Goal: Task Accomplishment & Management: Manage account settings

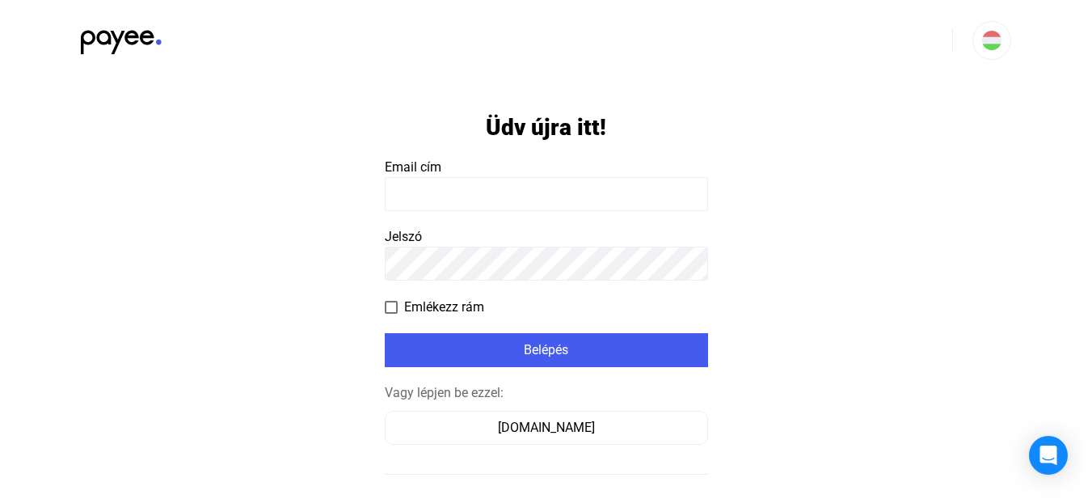
click at [472, 184] on input at bounding box center [546, 194] width 323 height 34
click at [420, 181] on input at bounding box center [546, 194] width 323 height 34
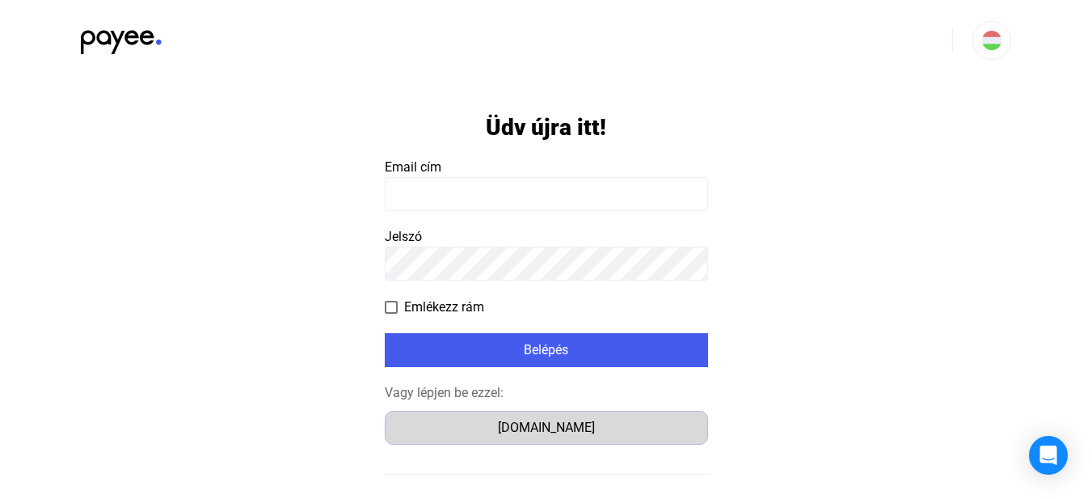
click at [542, 427] on div "[DOMAIN_NAME]" at bounding box center [546, 427] width 312 height 19
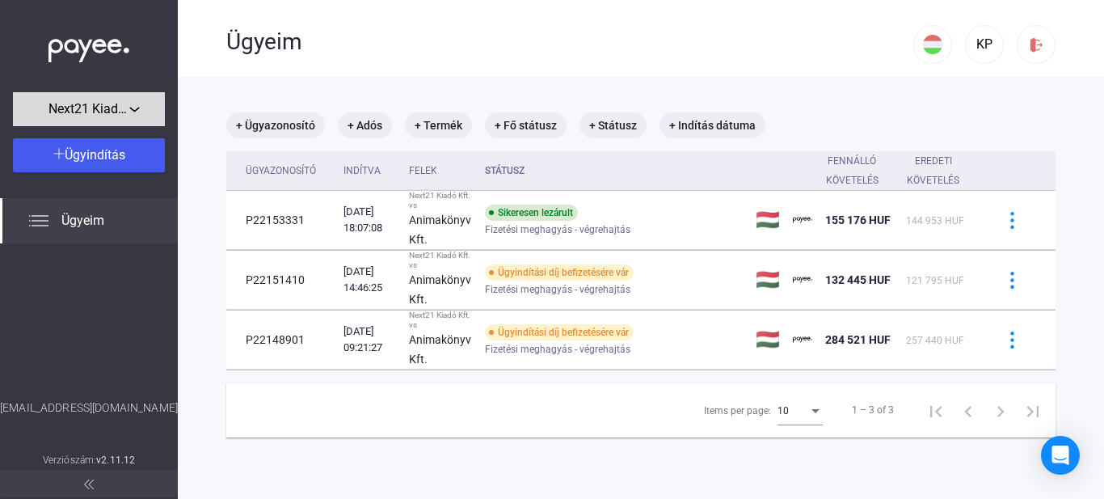
click at [128, 113] on span "Next21 Kiadó Kft." at bounding box center [89, 108] width 81 height 19
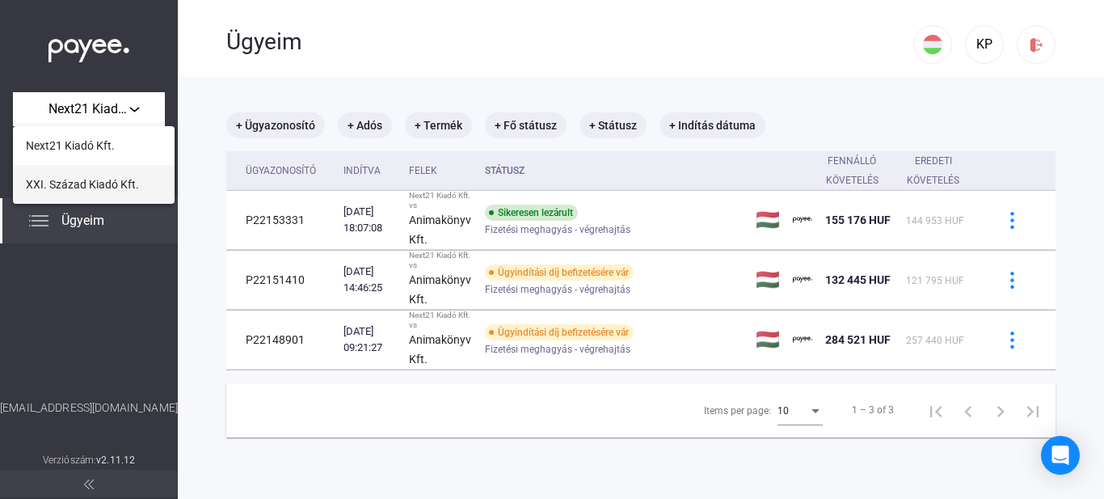
click at [76, 185] on span "XXI. Század Kiadó Kft." at bounding box center [82, 184] width 113 height 19
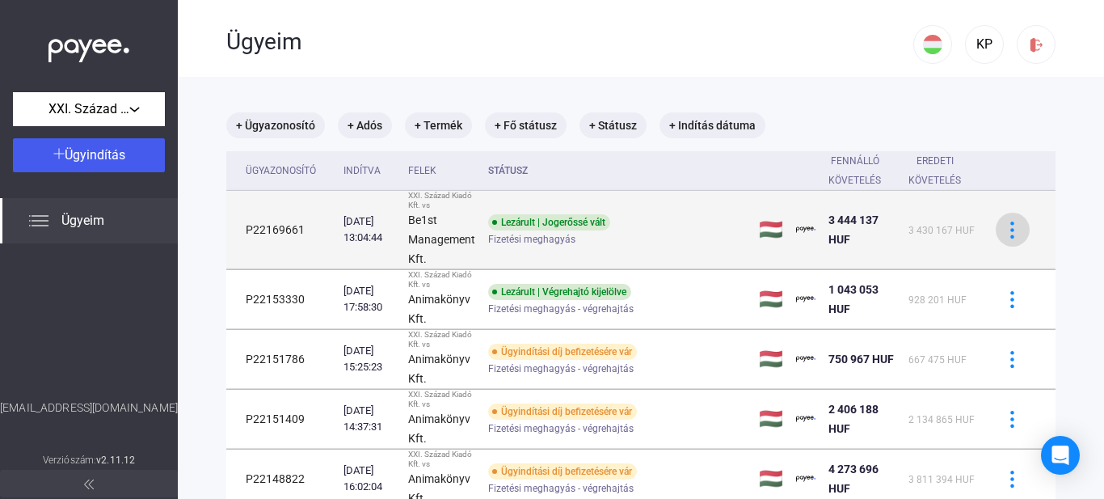
click at [1008, 228] on img at bounding box center [1012, 230] width 17 height 17
click at [1008, 228] on div at bounding box center [552, 249] width 1104 height 499
click at [268, 228] on td "P22169661" at bounding box center [281, 230] width 111 height 78
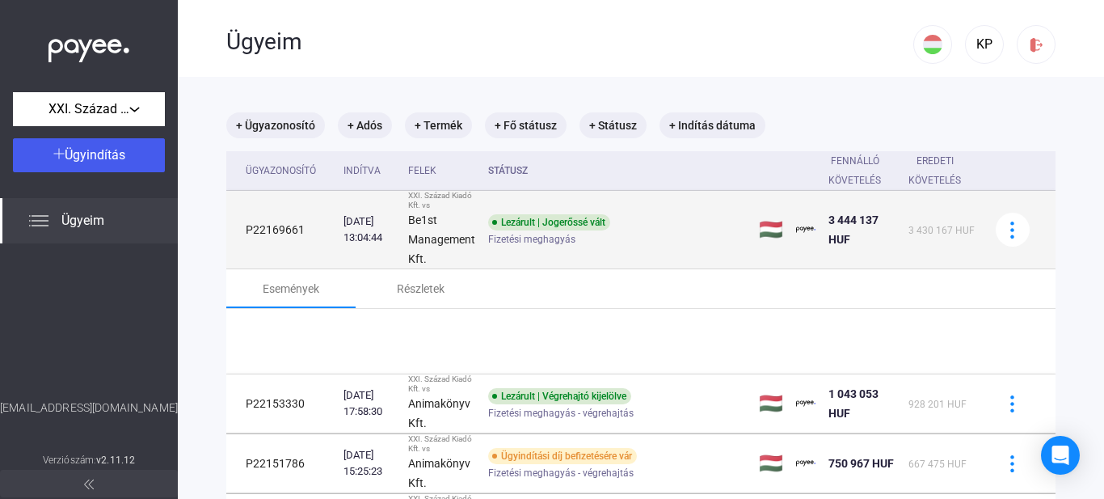
click at [268, 228] on td "P22169661" at bounding box center [281, 230] width 111 height 78
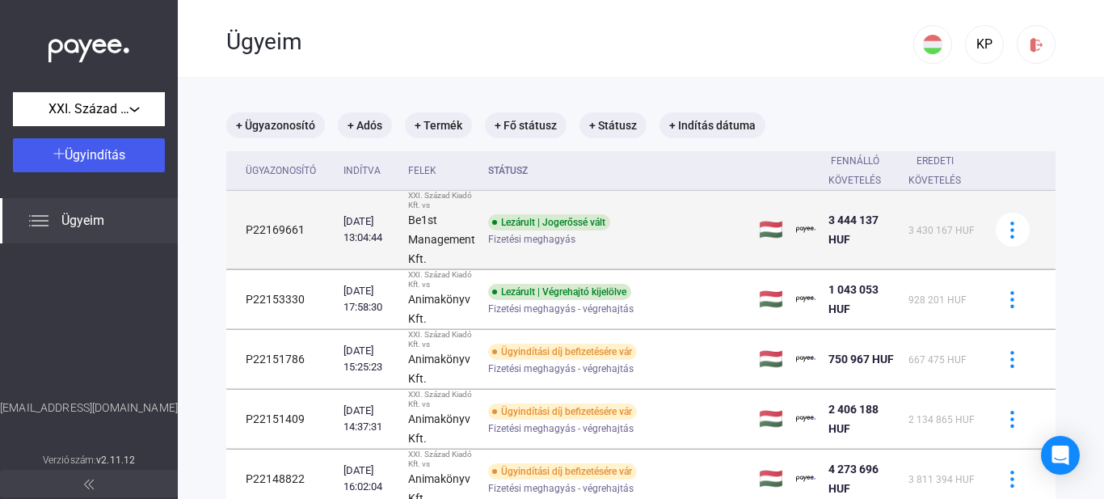
copy td "P22169661"
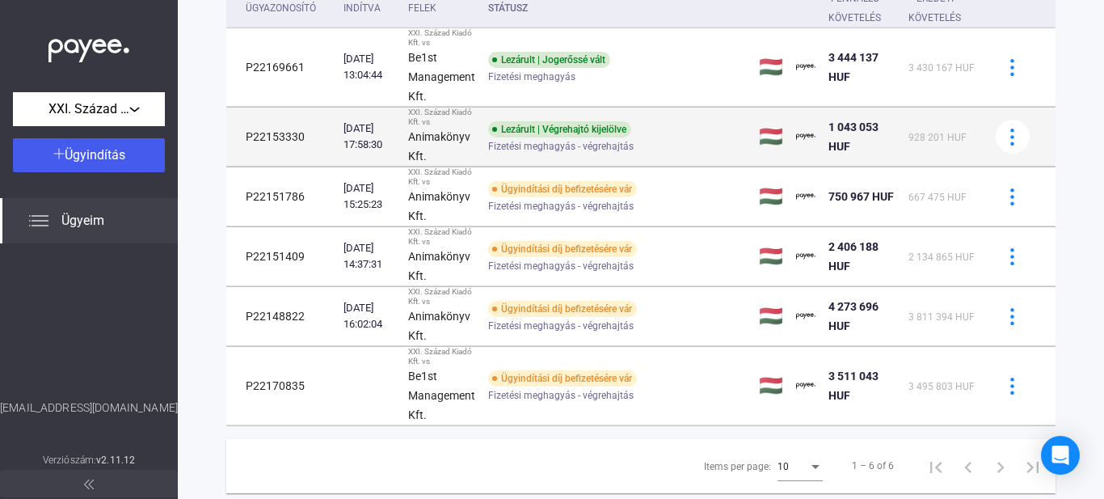
scroll to position [205, 0]
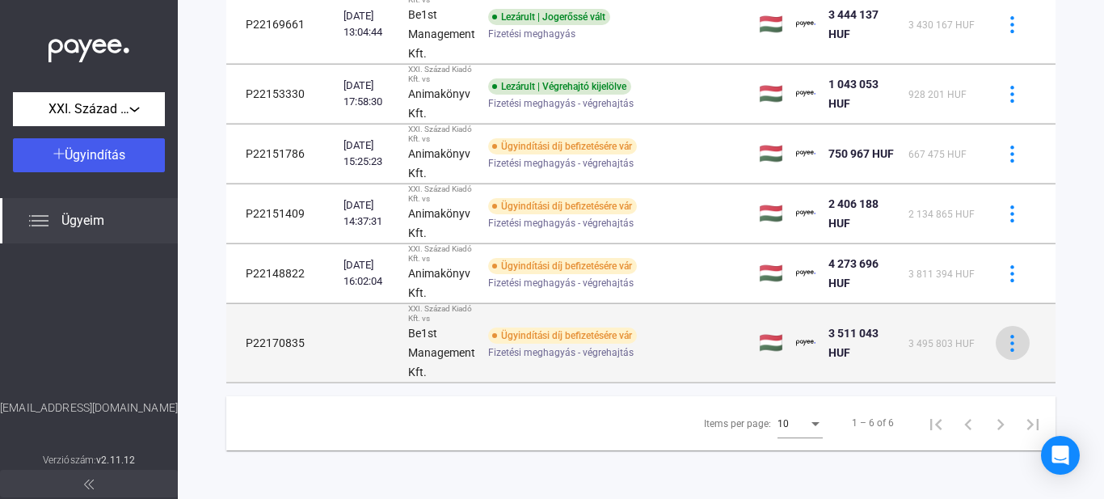
click at [1012, 347] on img at bounding box center [1012, 343] width 17 height 17
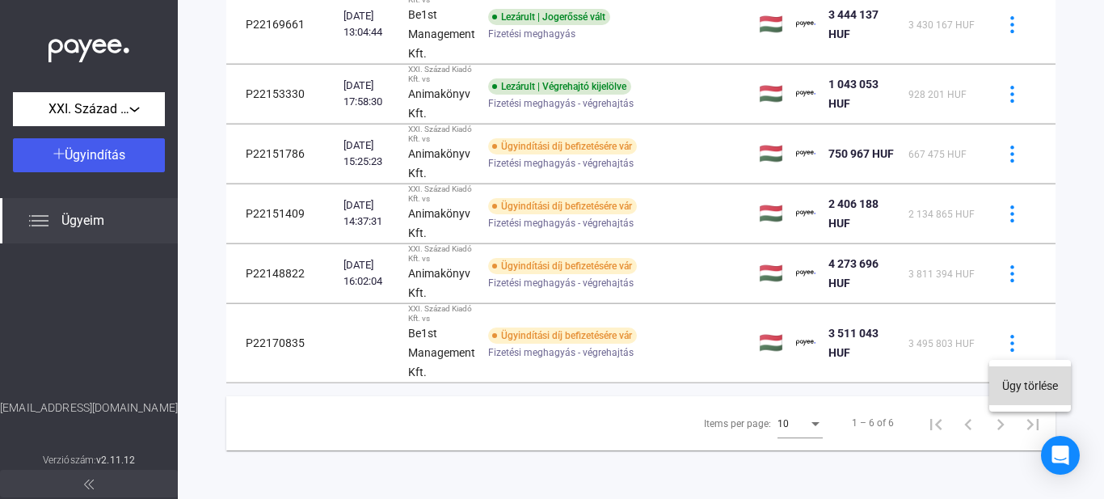
click at [1022, 388] on button "Ügy törlése" at bounding box center [1031, 385] width 82 height 39
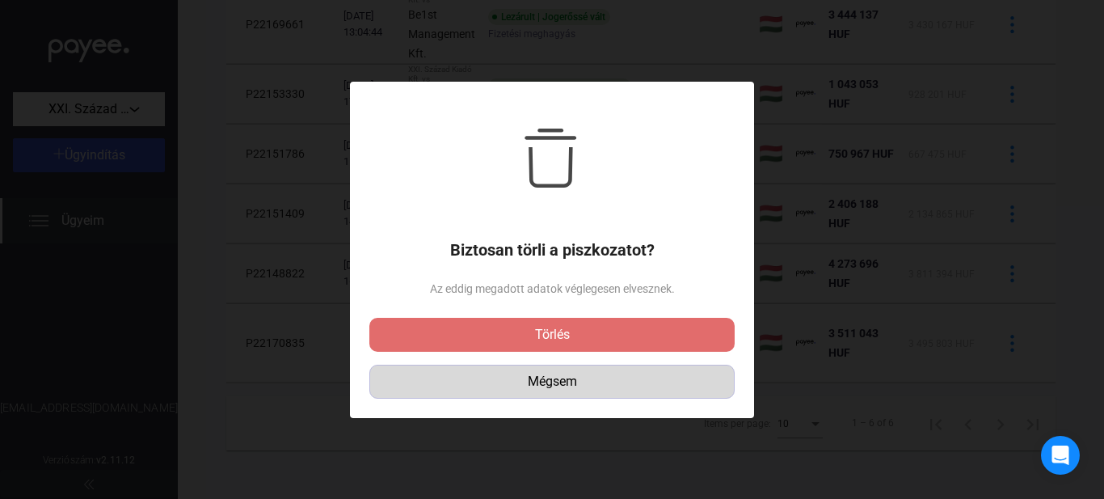
click at [568, 378] on div "Mégsem" at bounding box center [552, 381] width 354 height 19
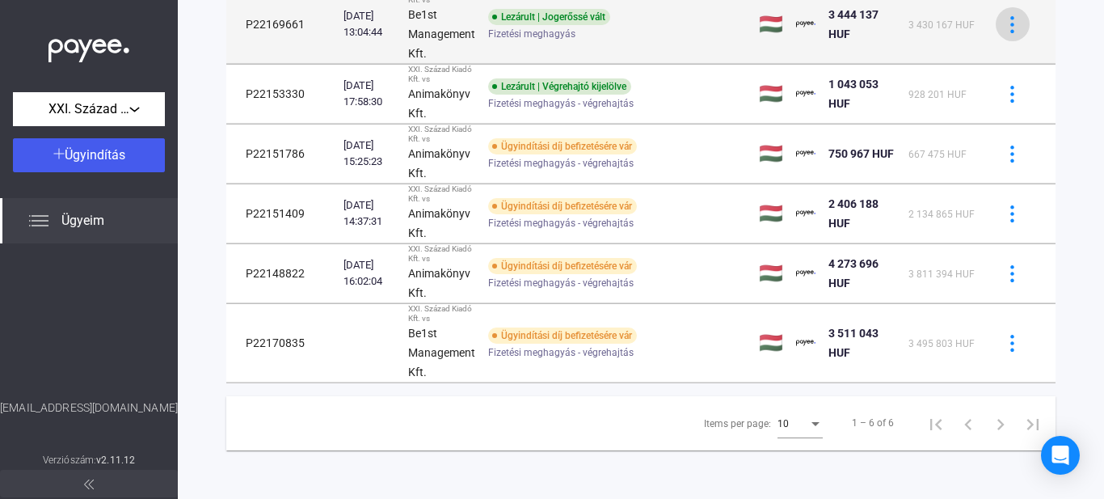
click at [1006, 27] on img at bounding box center [1012, 24] width 17 height 17
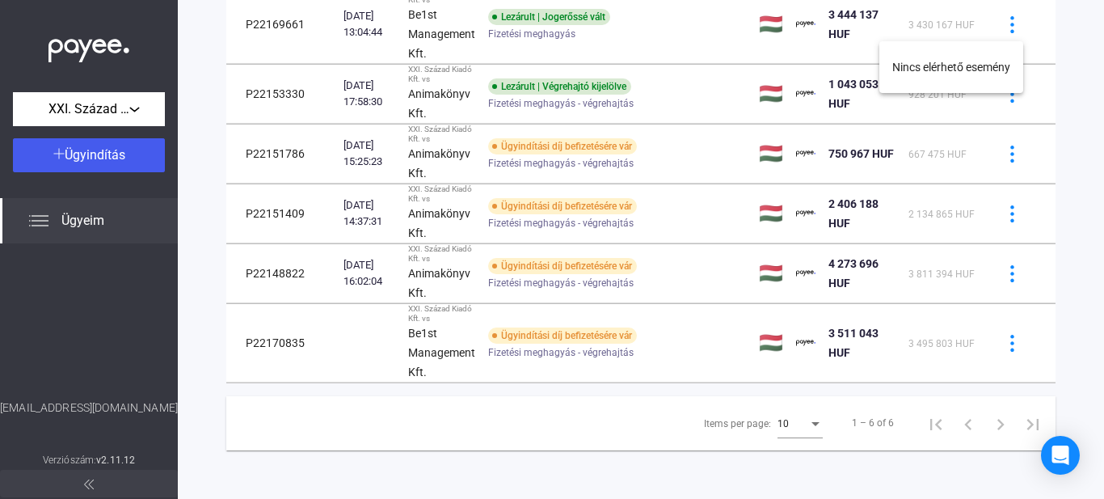
click at [1007, 25] on div at bounding box center [552, 249] width 1104 height 499
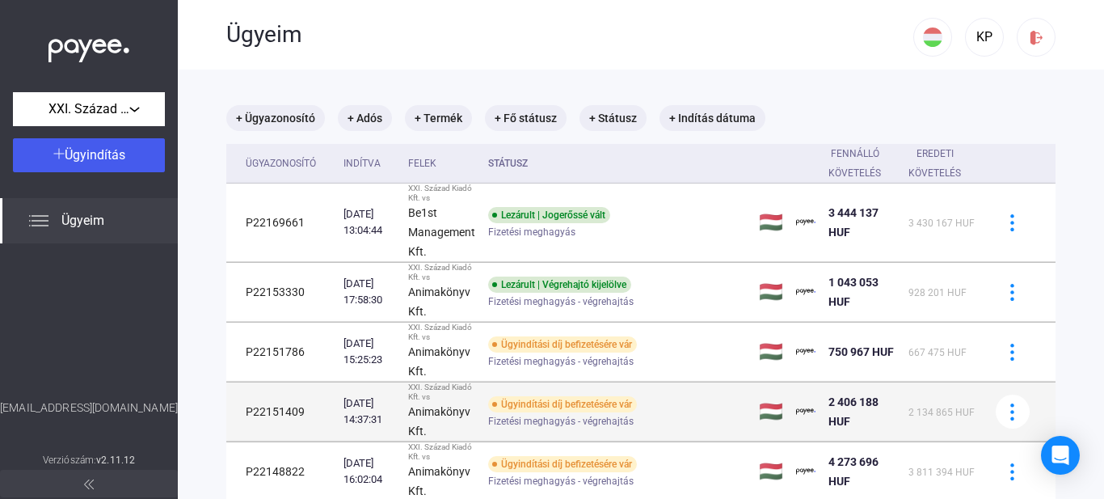
scroll to position [0, 0]
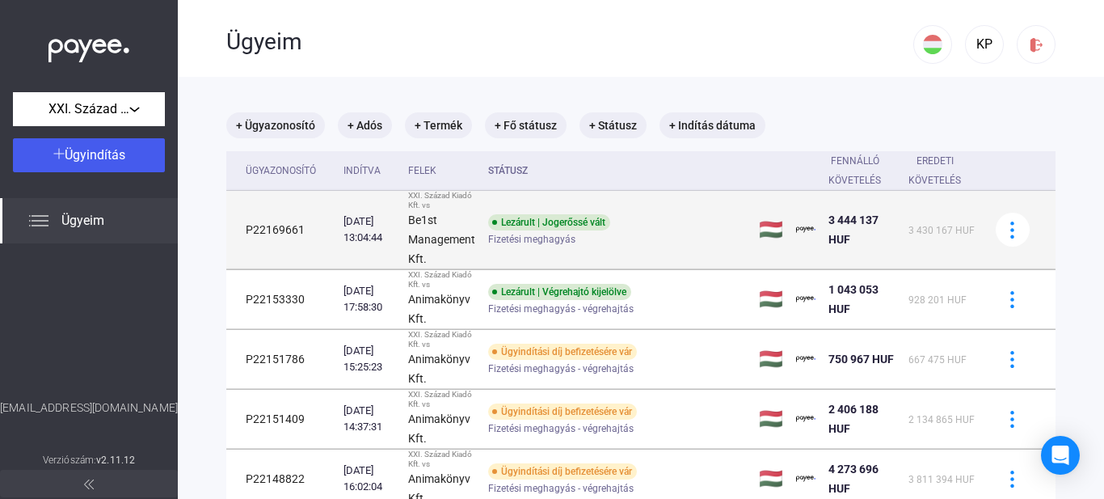
click at [264, 221] on td "P22169661" at bounding box center [281, 230] width 111 height 78
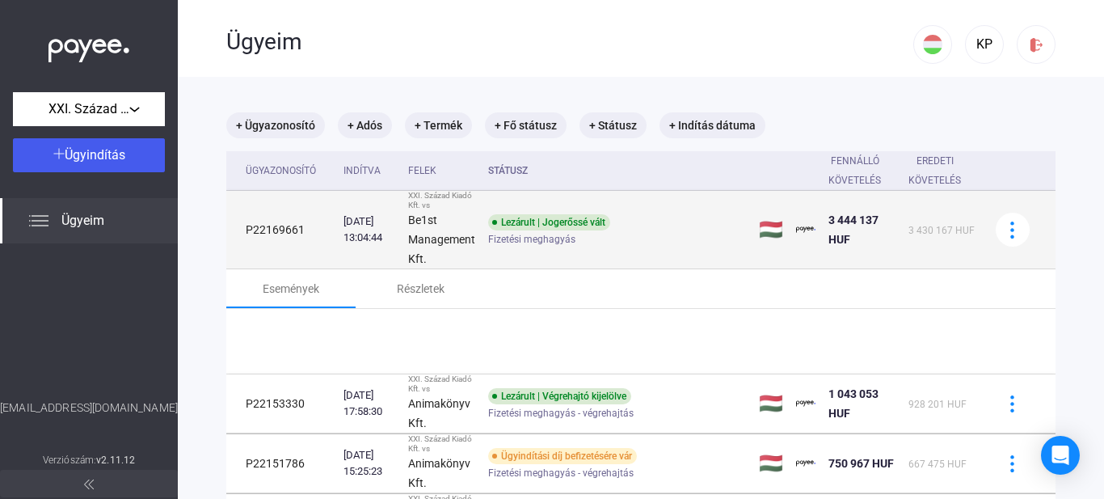
click at [264, 221] on td "P22169661" at bounding box center [281, 230] width 111 height 78
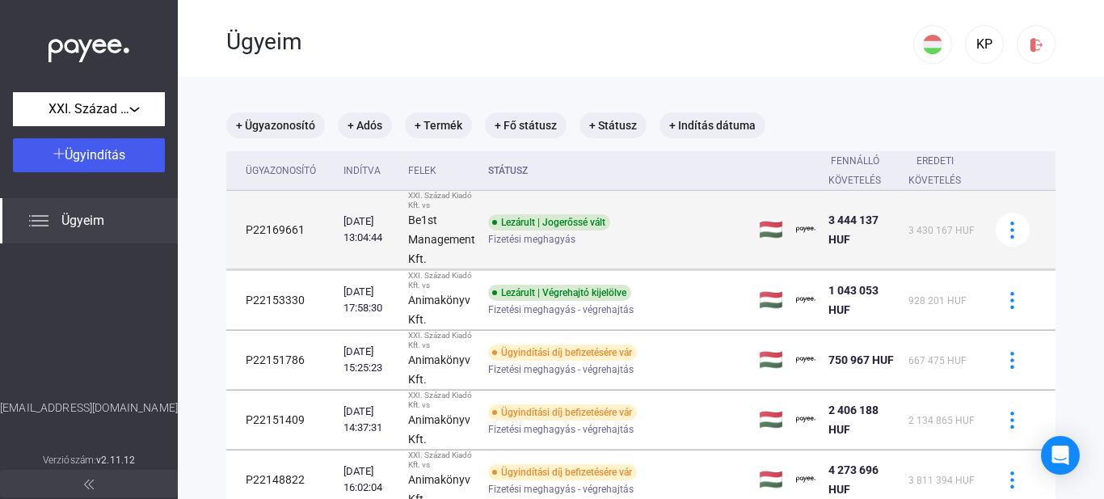
copy td "P22169661"
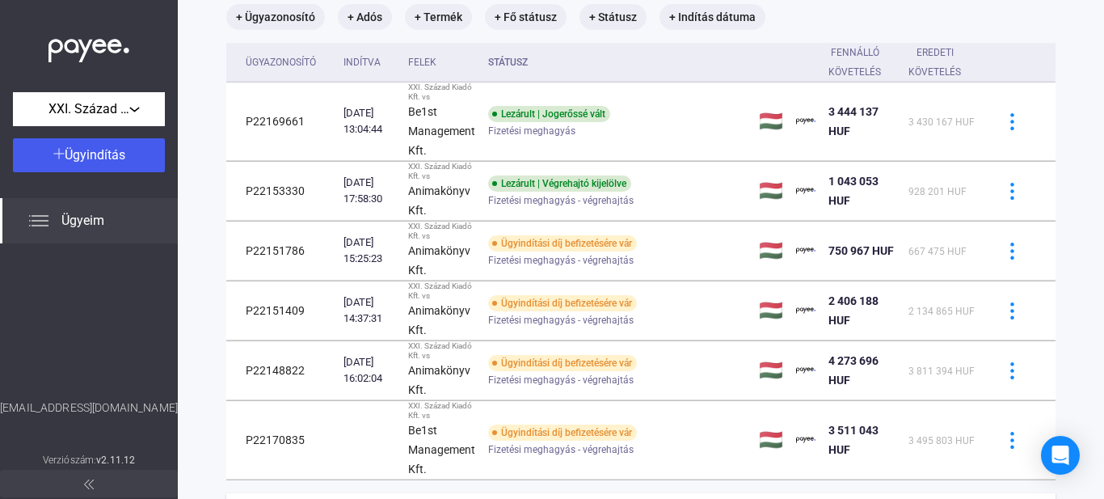
scroll to position [205, 0]
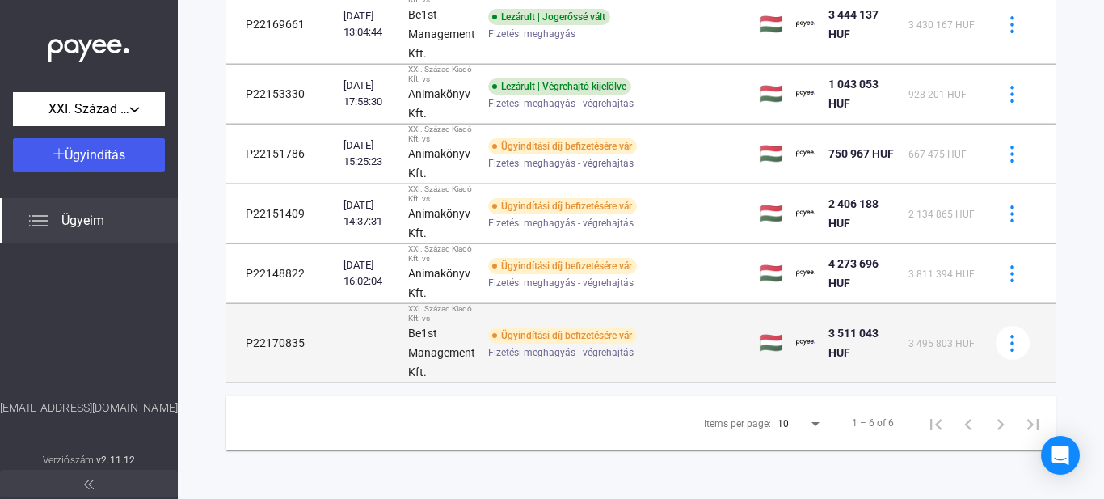
click at [260, 345] on td "P22170835" at bounding box center [281, 343] width 111 height 78
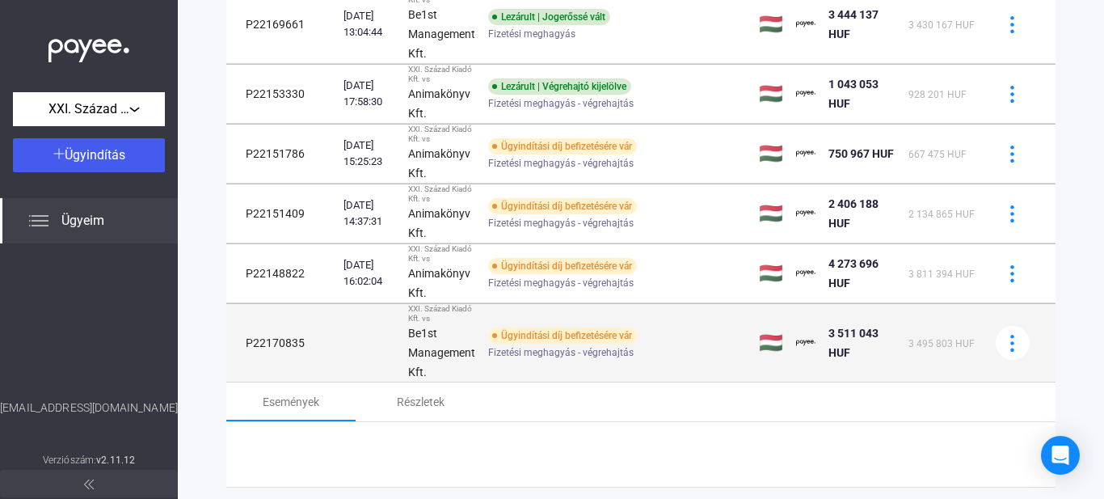
click at [260, 345] on td "P22170835" at bounding box center [281, 343] width 111 height 78
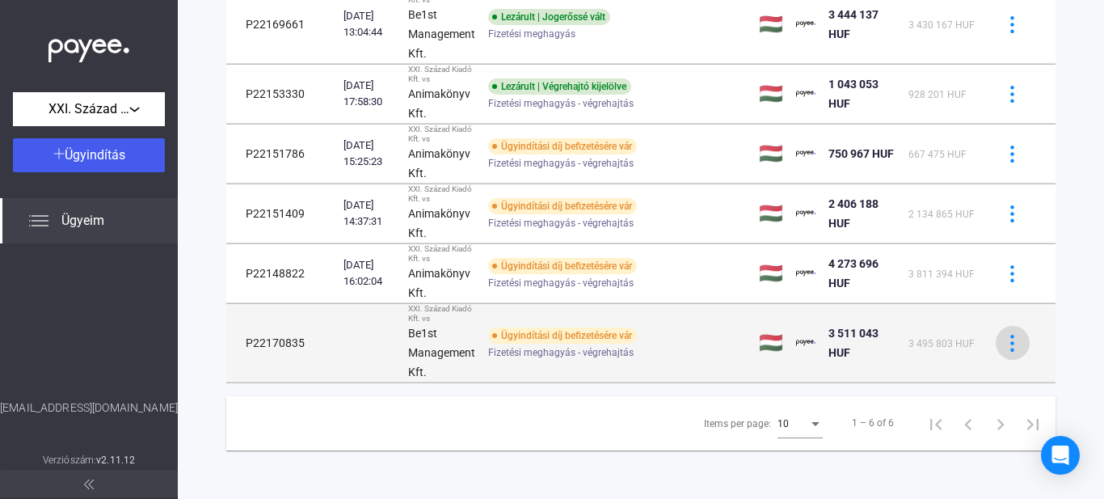
click at [1007, 341] on img at bounding box center [1012, 343] width 17 height 17
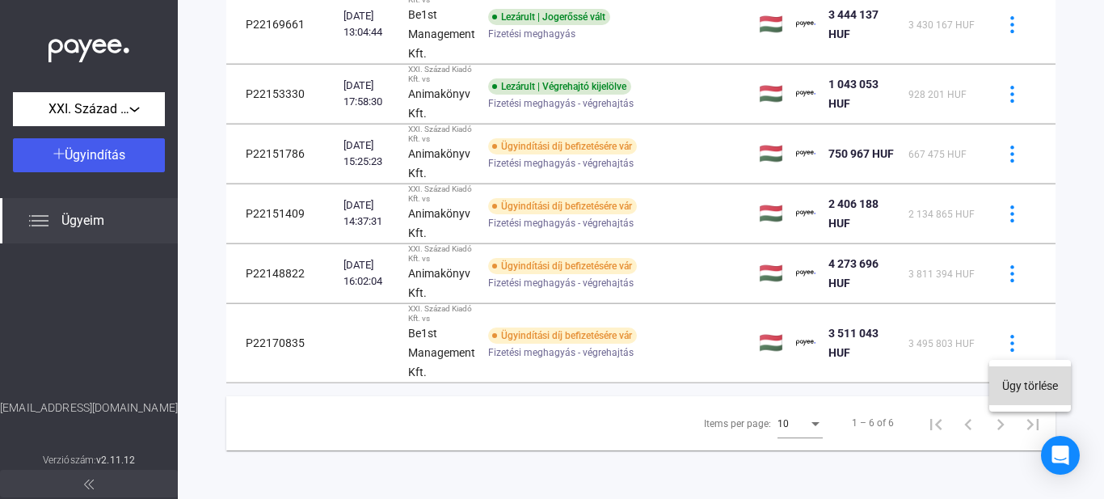
click at [1029, 378] on button "Ügy törlése" at bounding box center [1031, 385] width 82 height 39
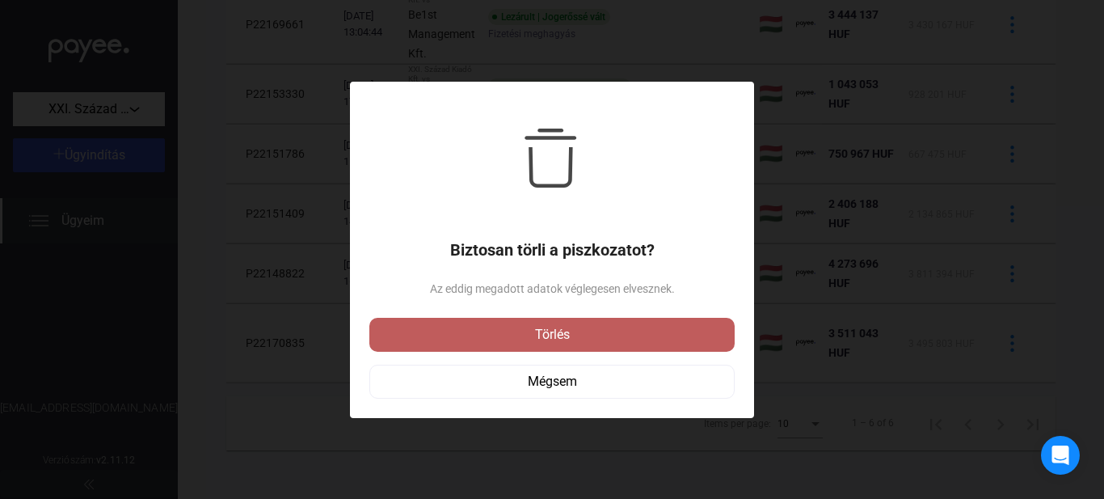
click at [555, 338] on div "Törlés" at bounding box center [552, 334] width 356 height 19
